Goal: Transaction & Acquisition: Purchase product/service

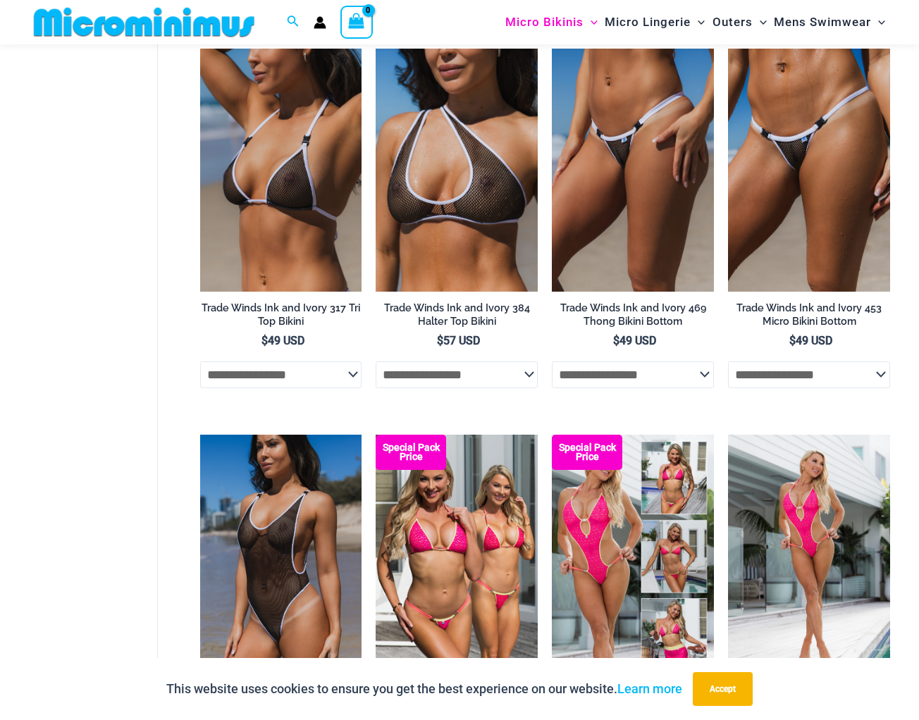
scroll to position [1260, 0]
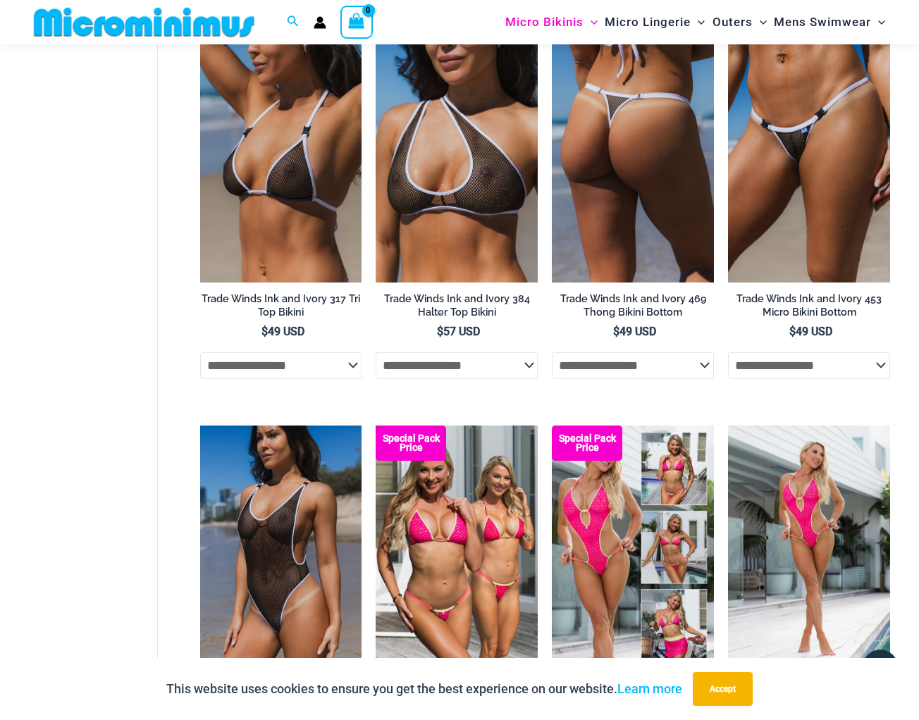
click at [605, 183] on img at bounding box center [633, 160] width 162 height 243
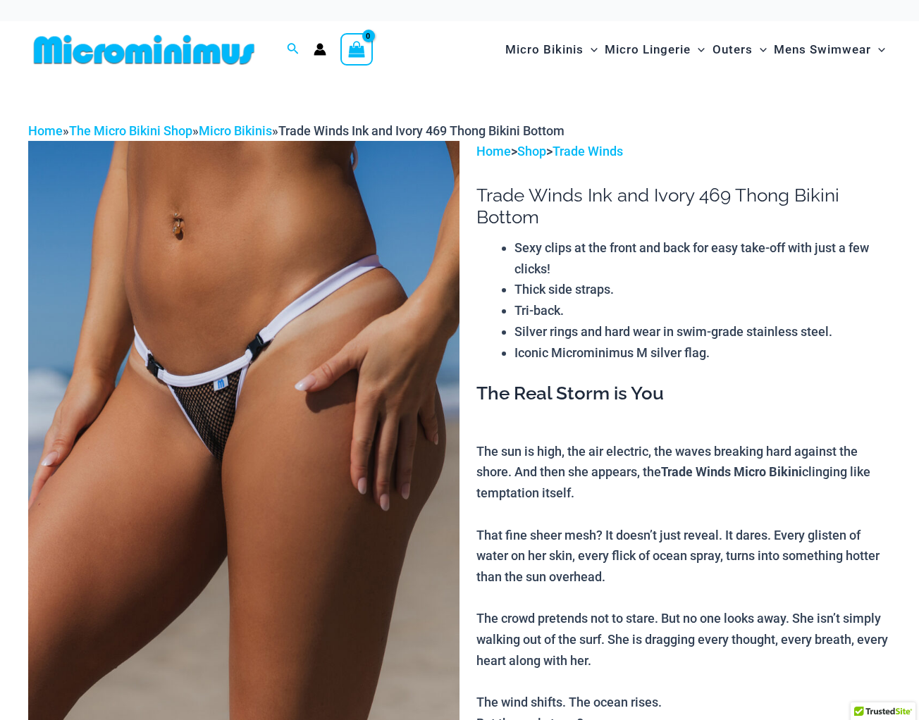
scroll to position [612, 0]
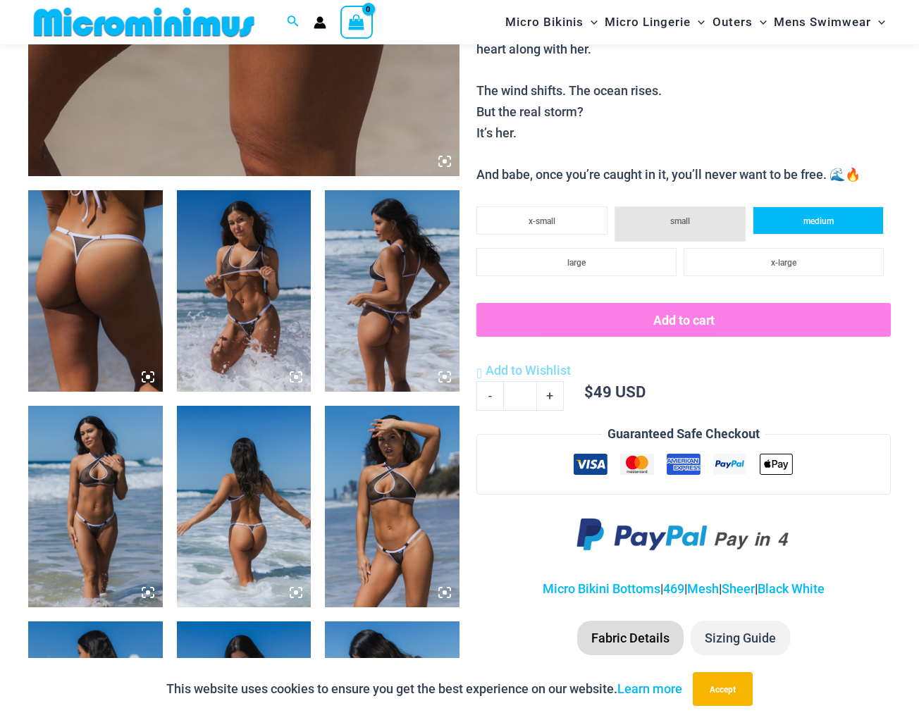
click at [786, 207] on li "medium" at bounding box center [818, 221] width 131 height 28
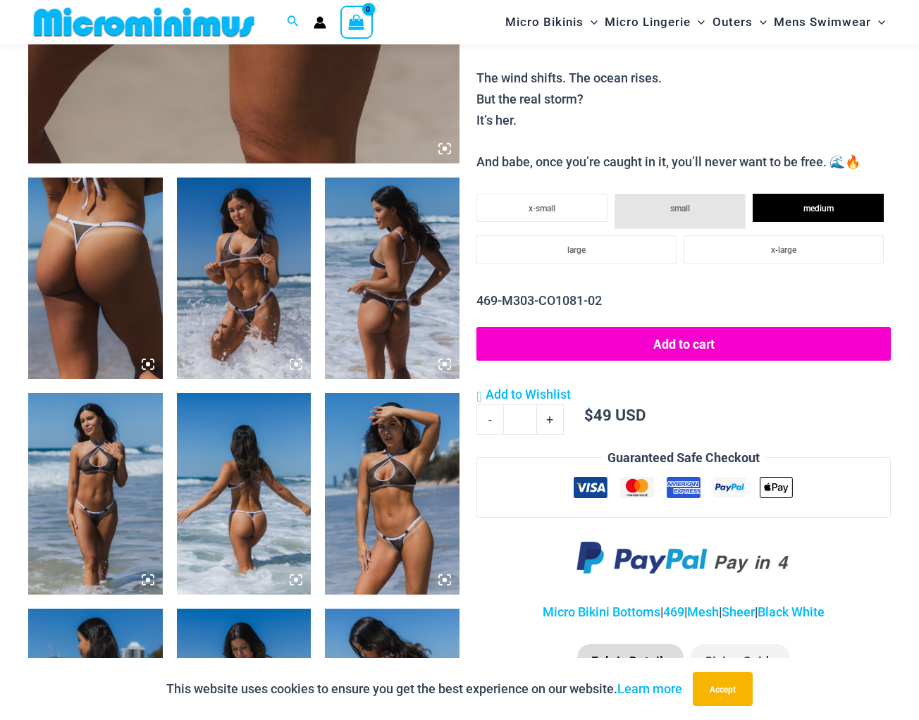
click at [680, 327] on button "Add to cart" at bounding box center [684, 344] width 415 height 34
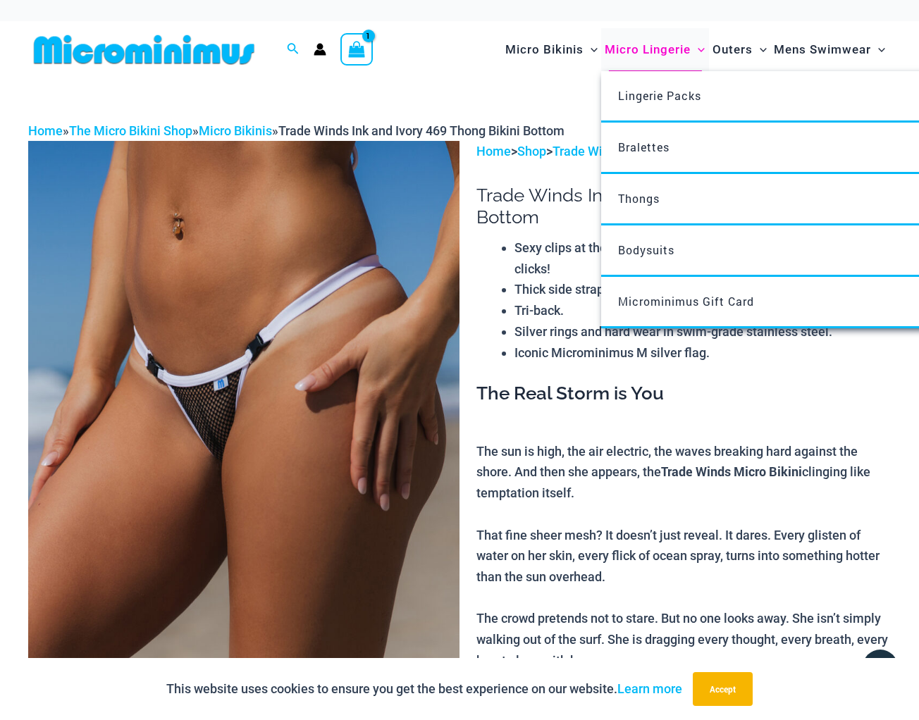
scroll to position [0, 0]
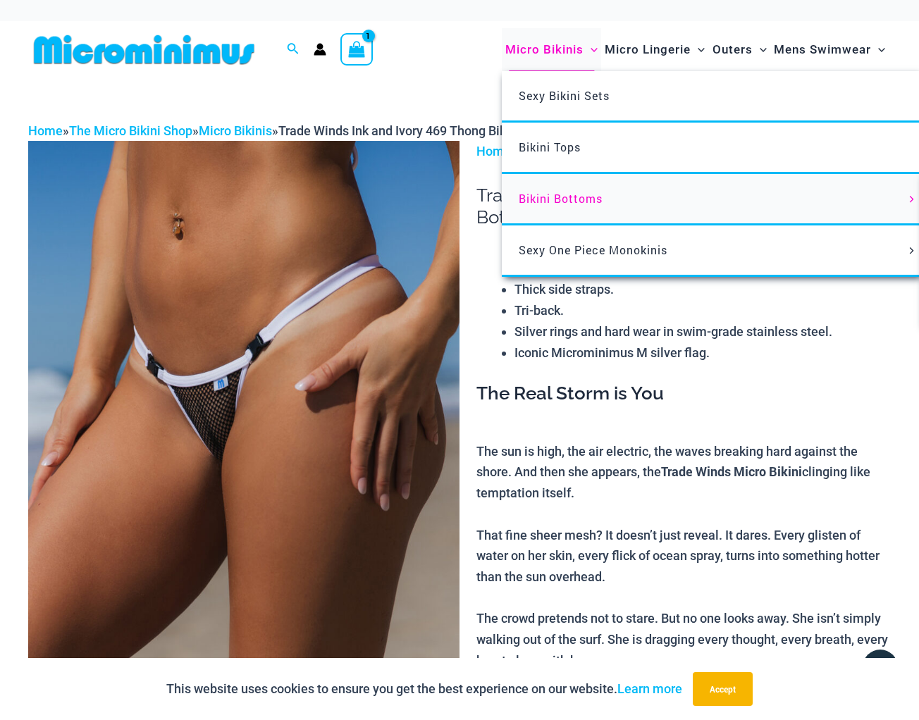
click at [578, 195] on span "Bikini Bottoms" at bounding box center [561, 198] width 84 height 15
click at [558, 191] on span "Bikini Bottoms" at bounding box center [561, 198] width 84 height 15
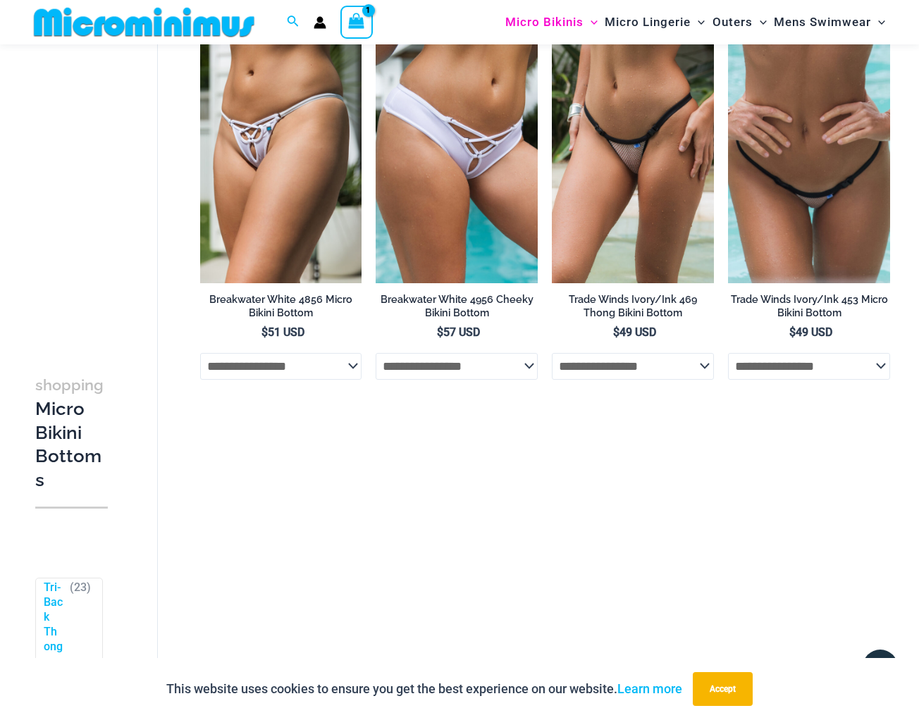
scroll to position [2341, 0]
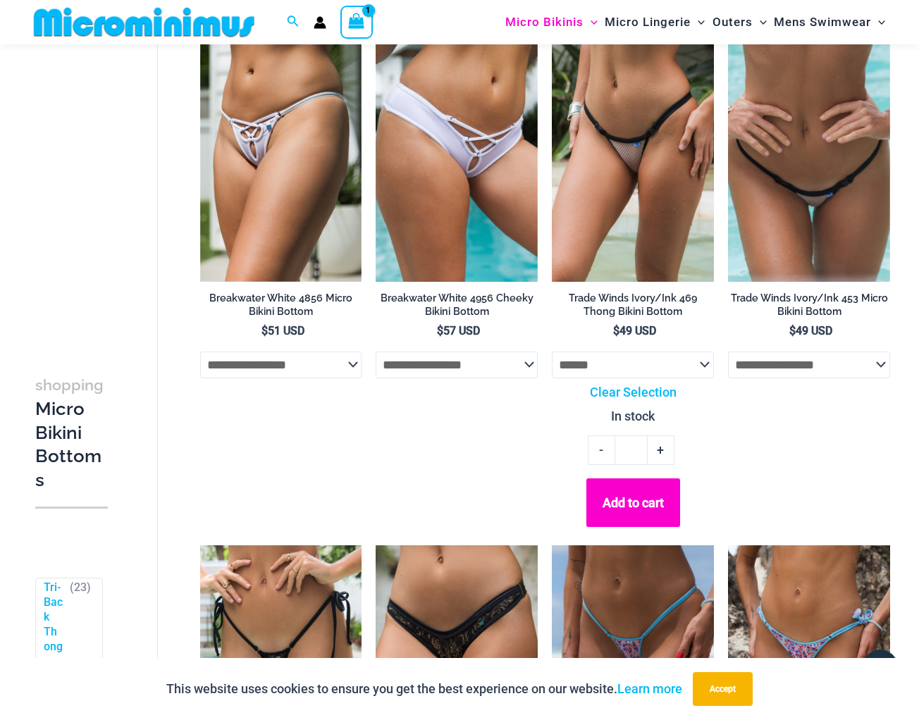
select select "******"
click at [630, 502] on button "Add to cart" at bounding box center [634, 503] width 94 height 49
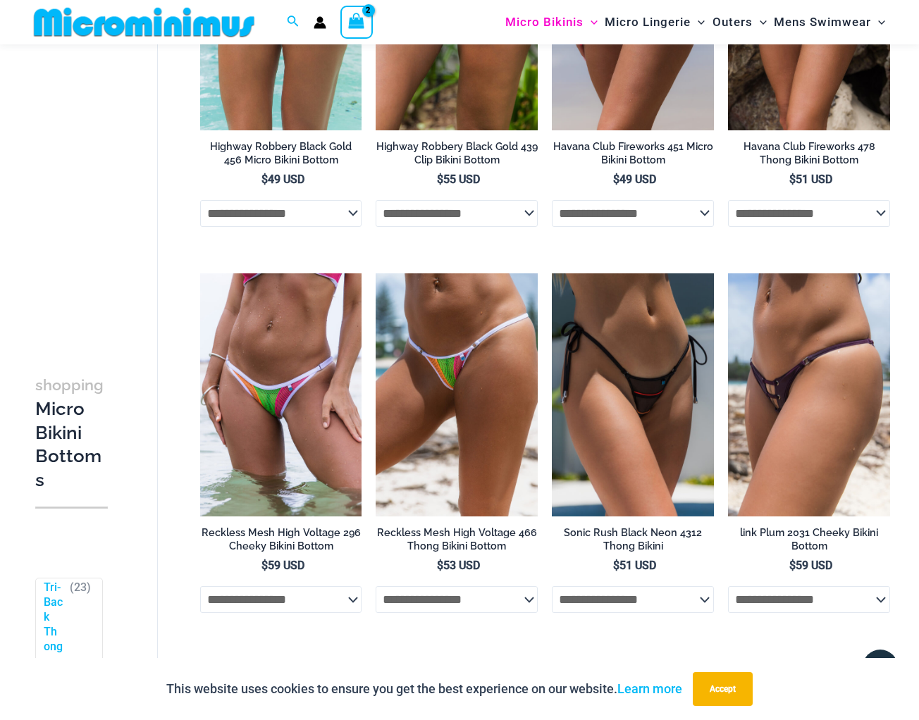
scroll to position [3001, 0]
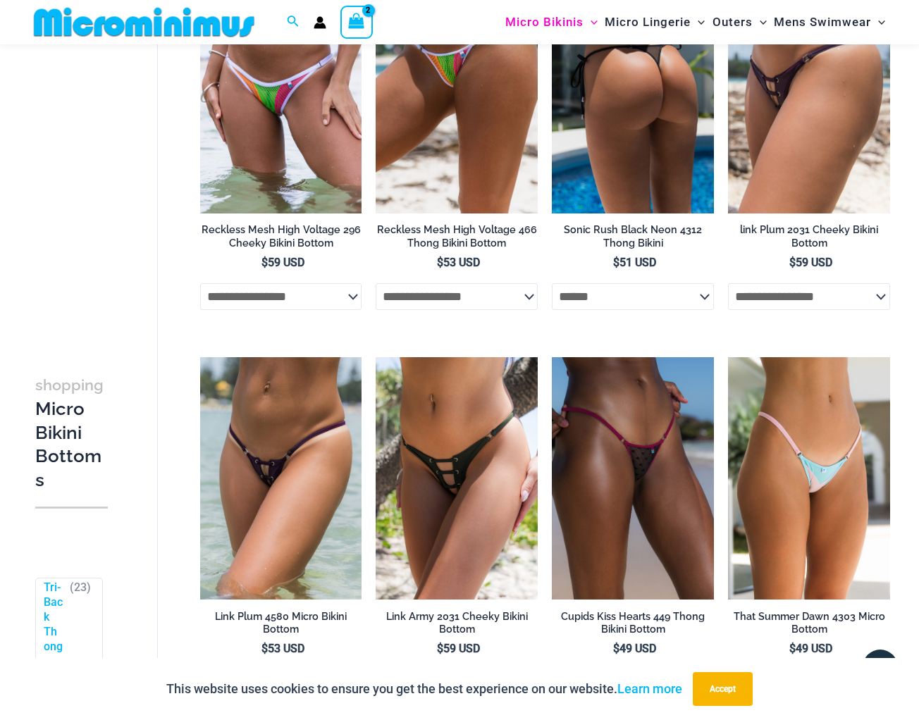
select select "******"
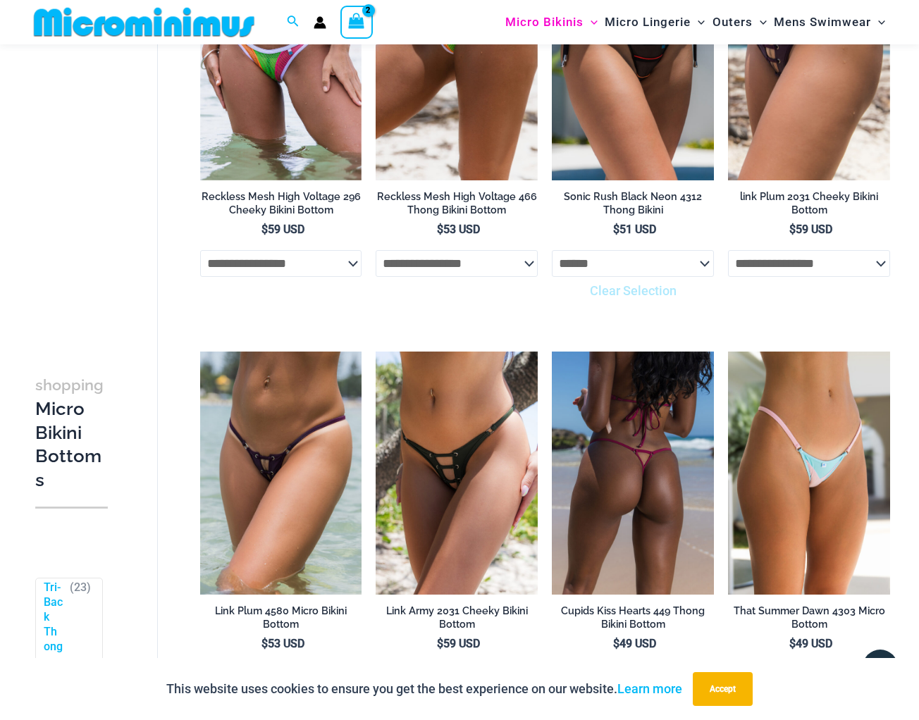
scroll to position [3330, 0]
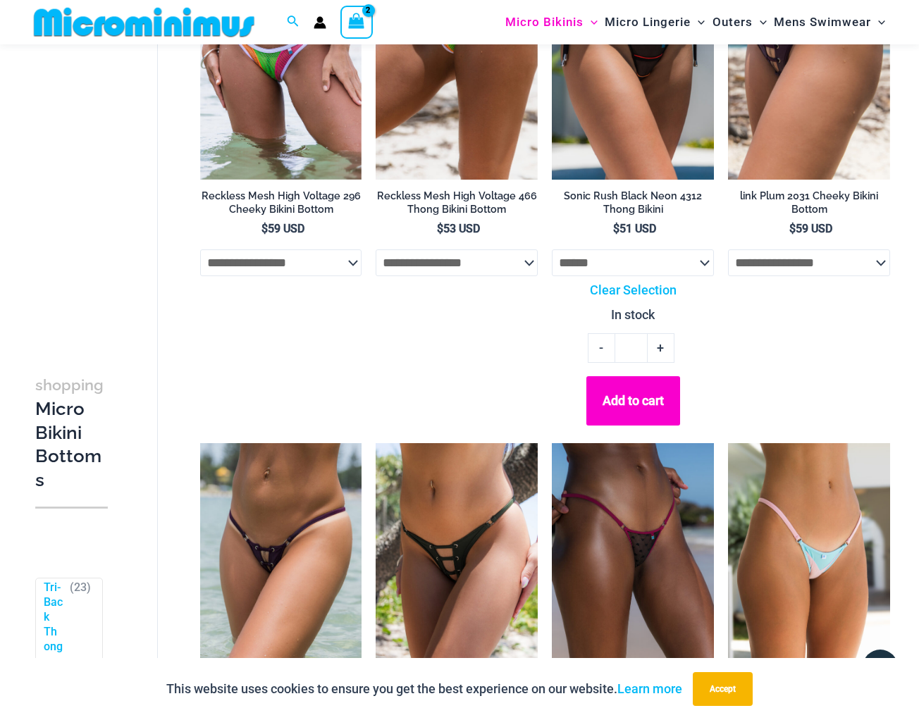
click at [649, 395] on button "Add to cart" at bounding box center [634, 400] width 94 height 49
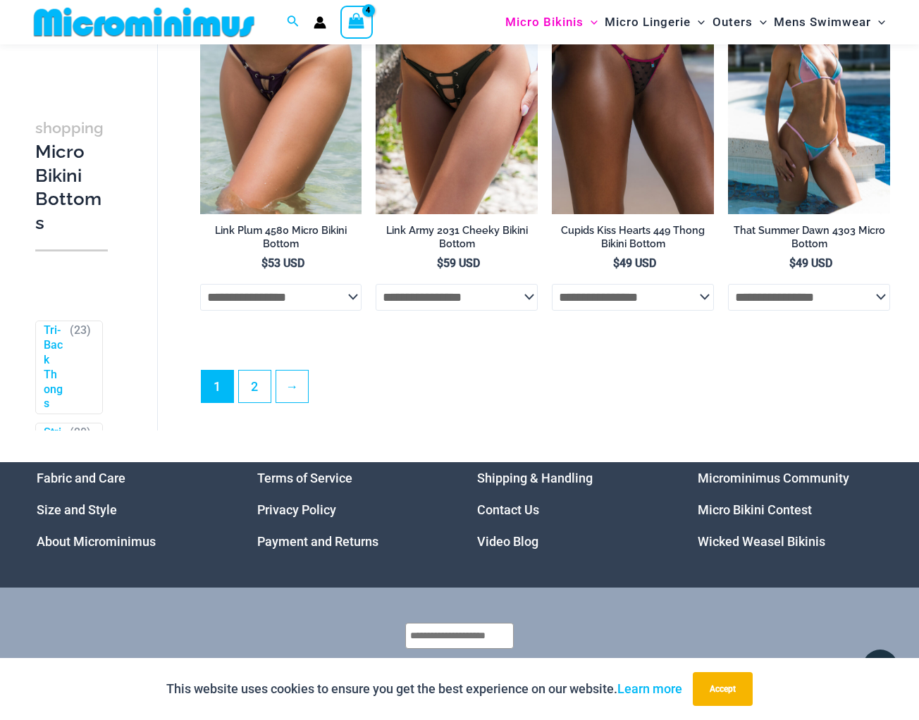
scroll to position [3791, 0]
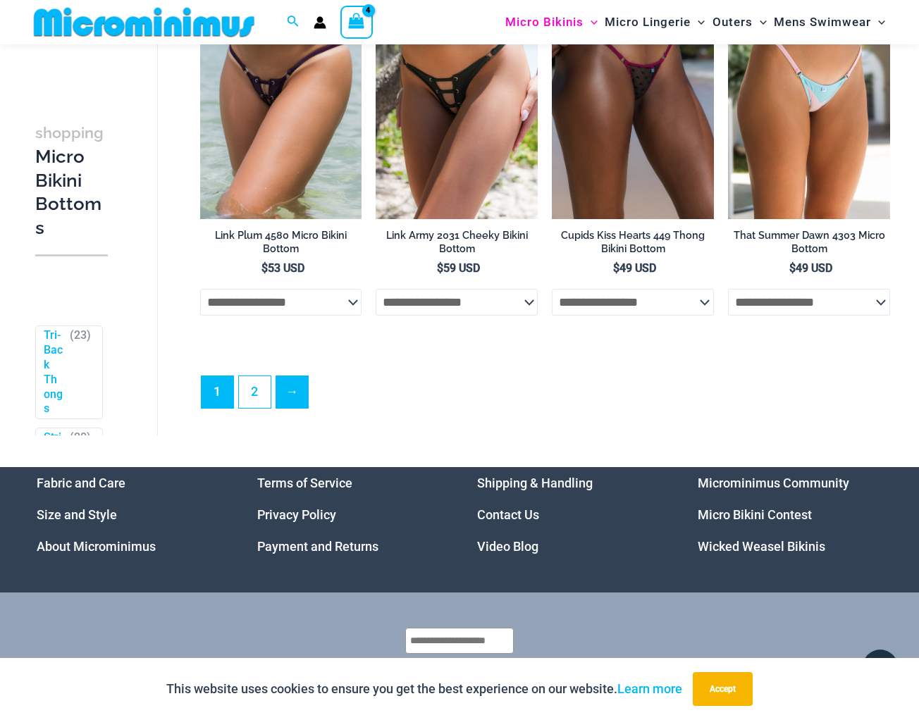
click at [292, 388] on link "→" at bounding box center [292, 392] width 32 height 32
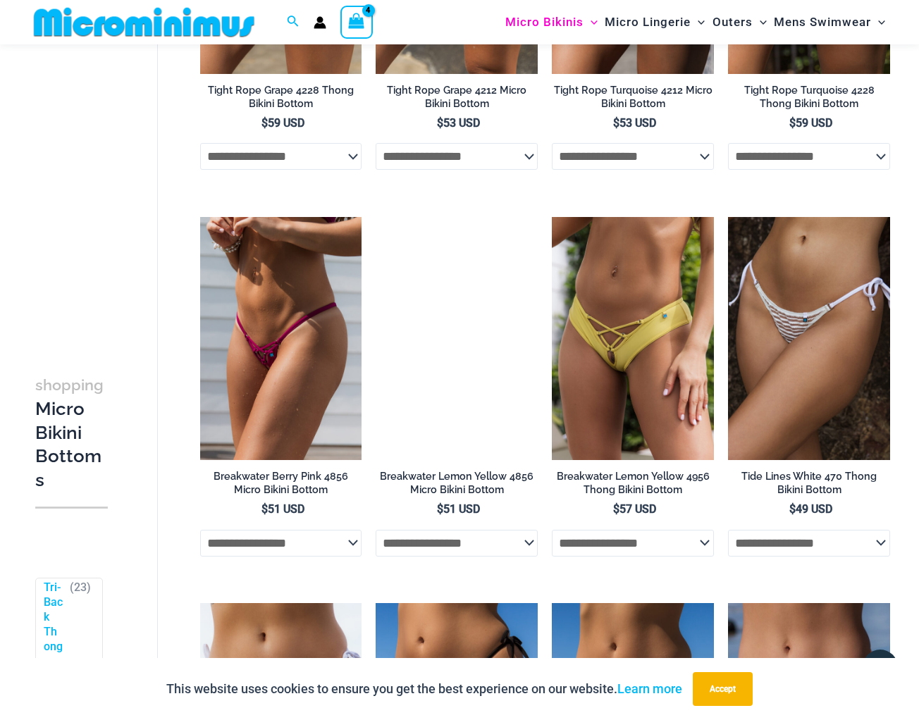
scroll to position [713, 0]
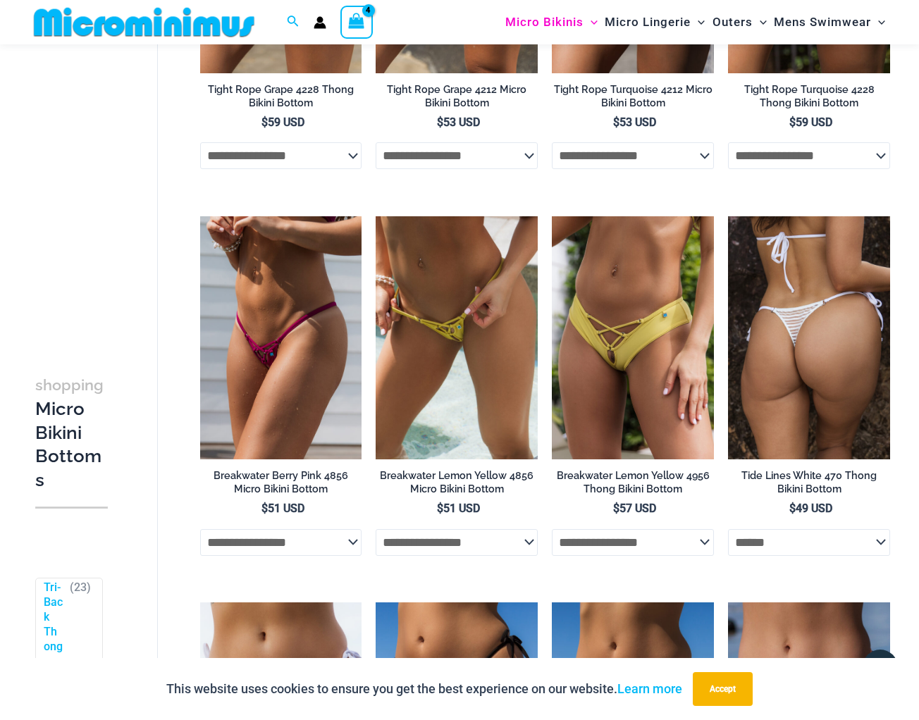
select select "******"
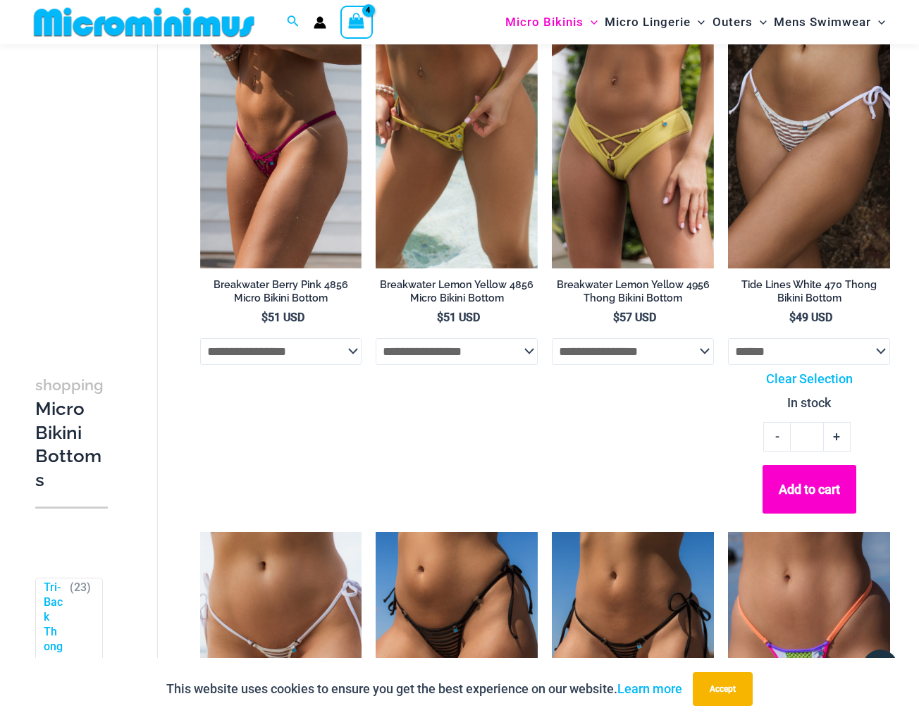
scroll to position [905, 0]
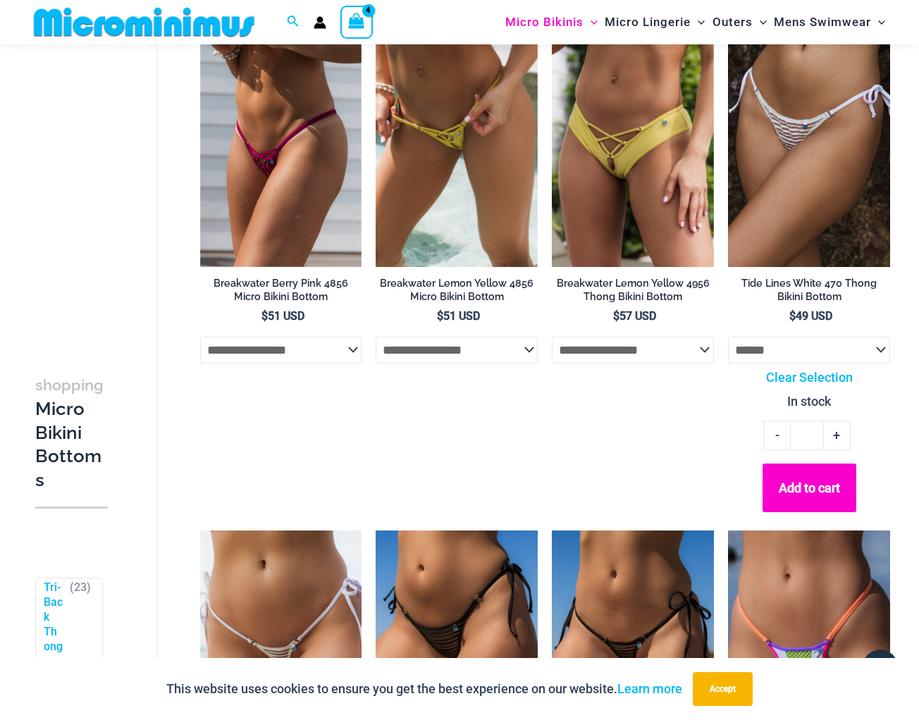
click at [826, 486] on button "Add to cart" at bounding box center [810, 488] width 94 height 49
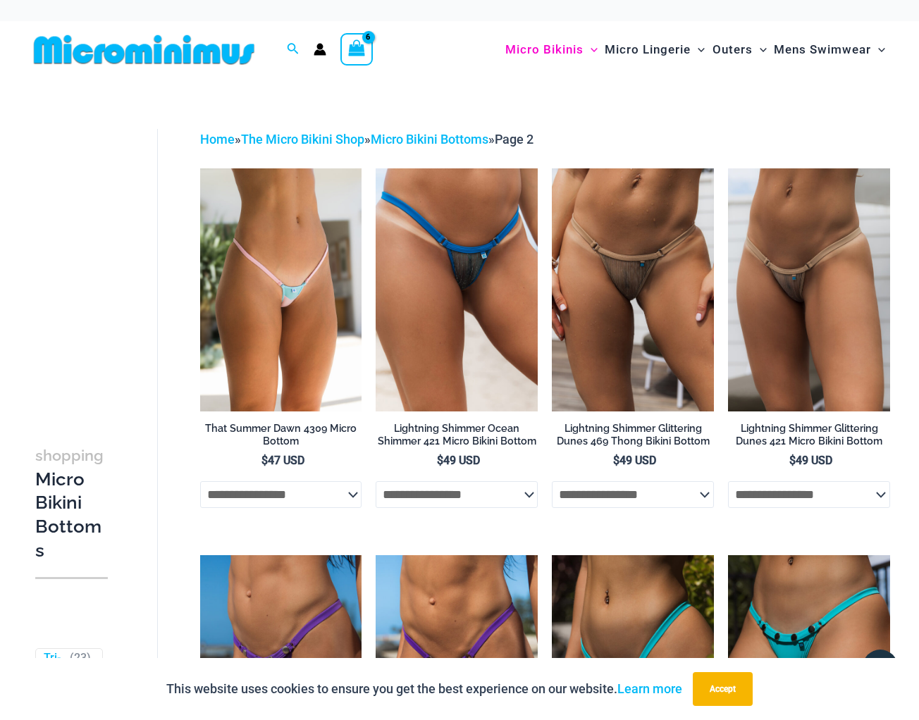
scroll to position [0, 0]
click at [359, 49] on icon "View Shopping Cart, 6 items" at bounding box center [357, 48] width 16 height 16
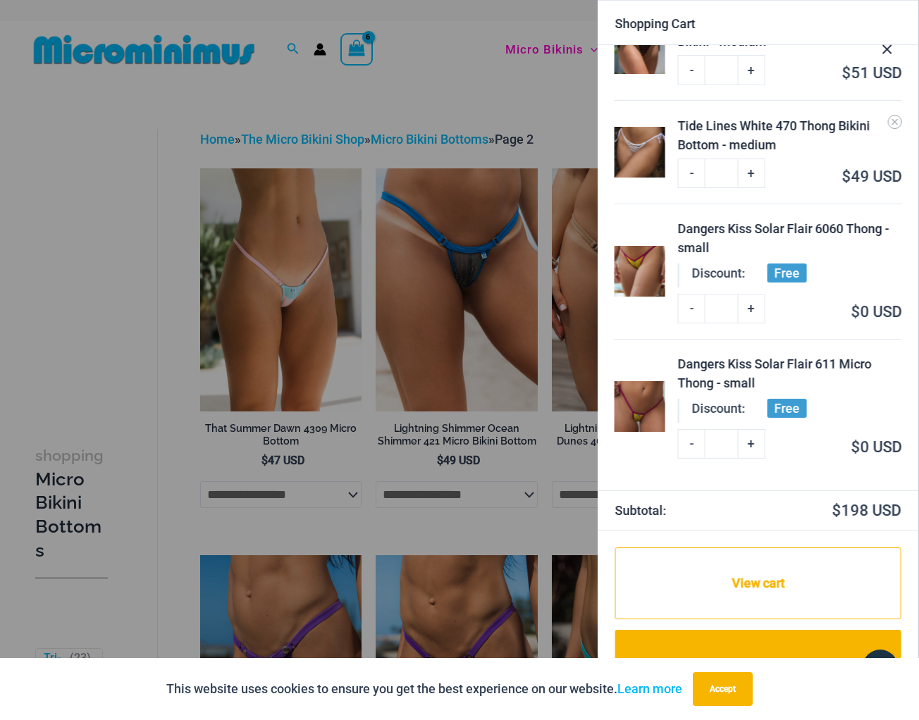
scroll to position [270, 0]
click at [649, 415] on img at bounding box center [640, 407] width 51 height 51
